Goal: Information Seeking & Learning: Find specific fact

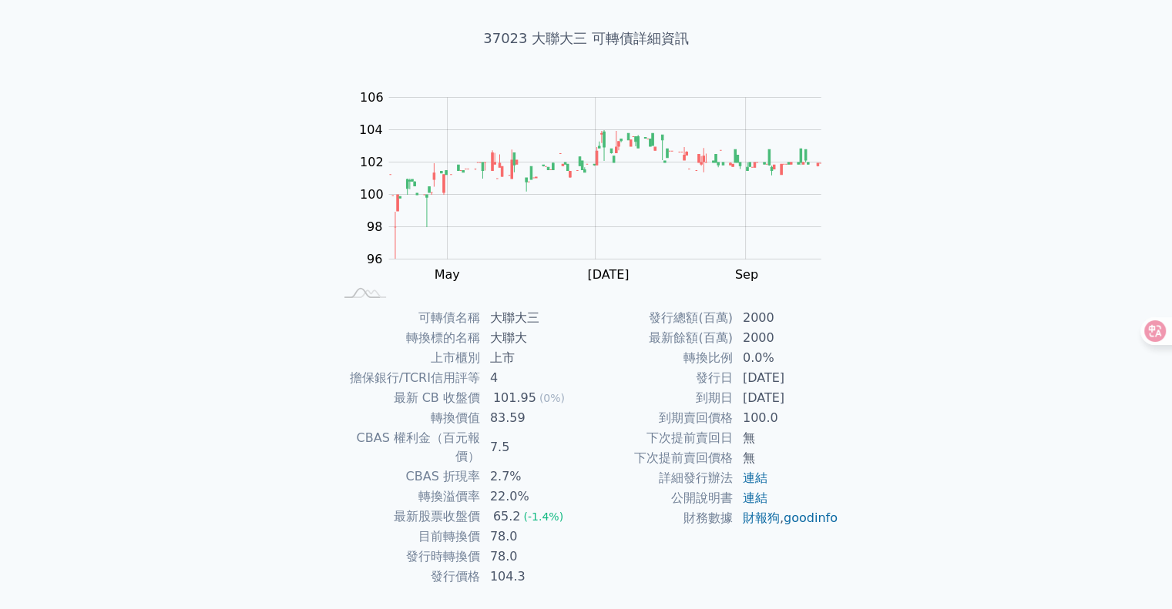
scroll to position [104, 0]
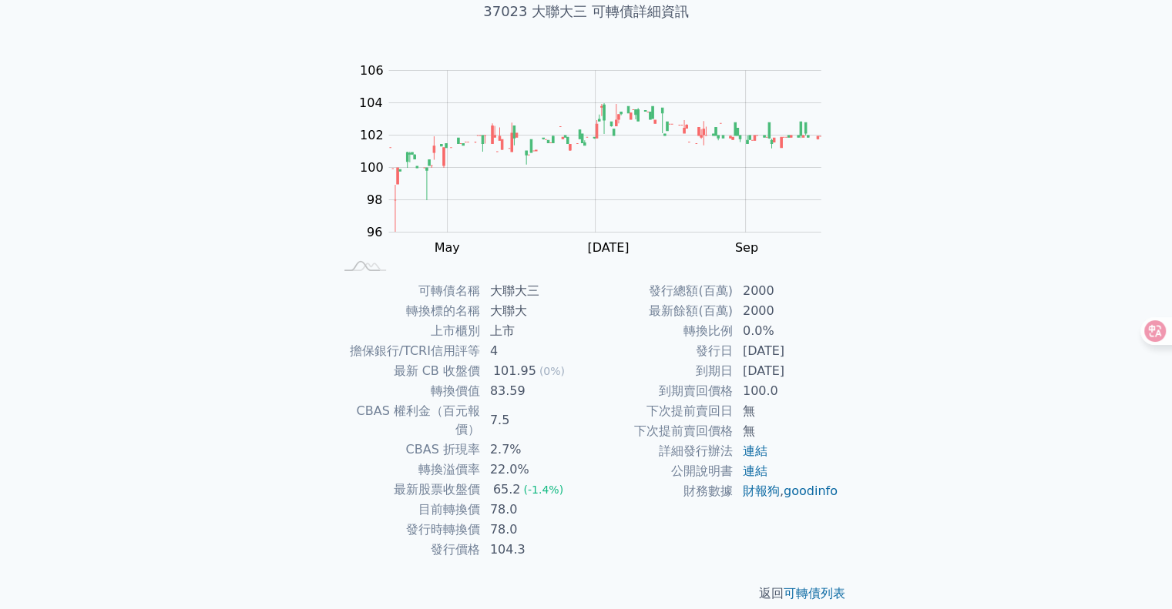
click at [340, 408] on td "CBAS 權利金（百元報價）" at bounding box center [407, 420] width 147 height 39
click at [339, 408] on td "CBAS 權利金（百元報價）" at bounding box center [407, 420] width 147 height 39
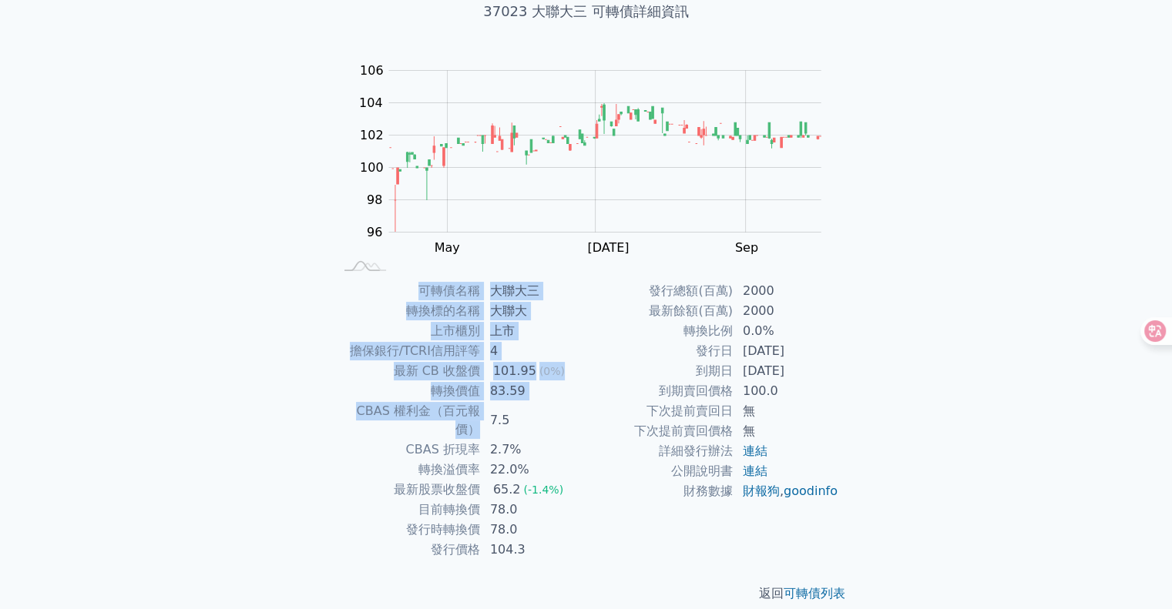
drag, startPoint x: 325, startPoint y: 410, endPoint x: 474, endPoint y: 417, distance: 149.6
click at [474, 417] on div "可轉債名稱 大聯大三 轉換標的名稱 大聯大 上市櫃別 上市 擔保銀行/TCRI信用評等 4 最新 CB 收盤價 101.95 (0%) 轉換價值 83.59 …" at bounding box center [586, 420] width 542 height 279
click at [474, 417] on td "CBAS 權利金（百元報價）" at bounding box center [407, 420] width 147 height 39
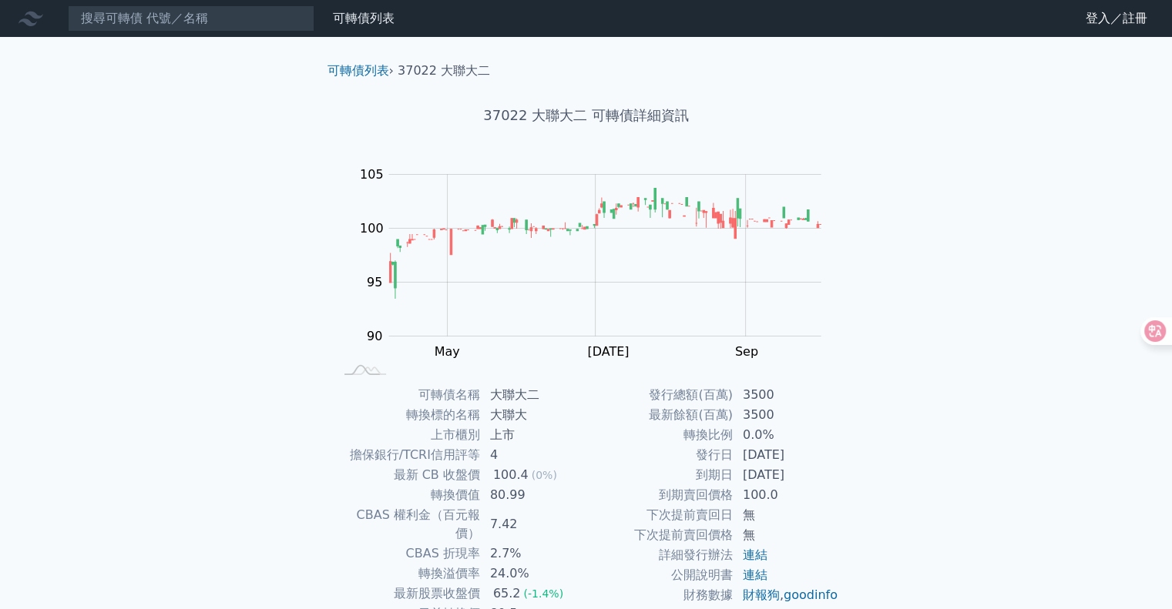
scroll to position [104, 0]
